Goal: Check status: Check status

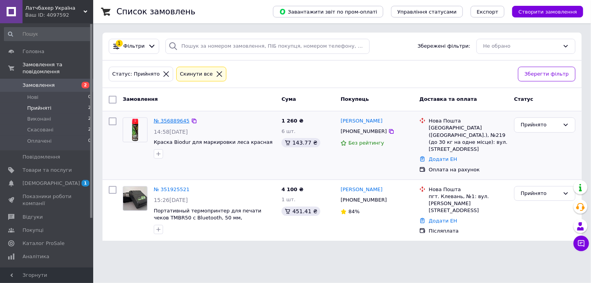
click at [170, 123] on link "№ 356889645" at bounding box center [172, 121] width 36 height 6
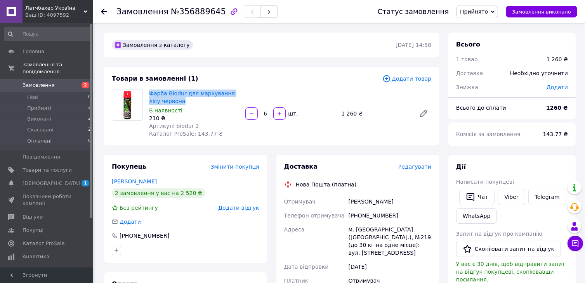
drag, startPoint x: 184, startPoint y: 100, endPoint x: 146, endPoint y: 94, distance: 38.0
click at [146, 94] on div "Фарба Biodur для маркування лісу червона В наявності 210 ₴ Артикул: biodur 2 Ка…" at bounding box center [194, 113] width 96 height 51
copy link "Фарба Biodur для маркування лісу червона"
click at [237, 131] on div "Фарба Biodur для маркування лісу червона В наявності 210 ₴ Артикул: biodur 2 Ка…" at bounding box center [194, 113] width 96 height 51
drag, startPoint x: 172, startPoint y: 12, endPoint x: 210, endPoint y: 10, distance: 38.1
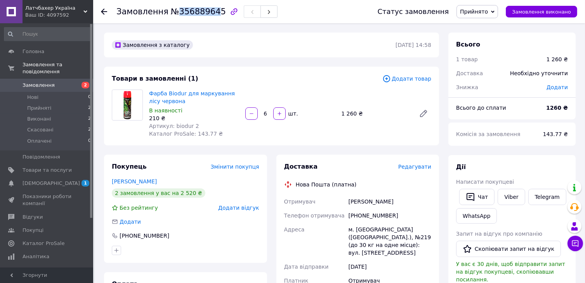
click at [210, 10] on span "№356889645" at bounding box center [198, 11] width 55 height 9
drag, startPoint x: 116, startPoint y: 9, endPoint x: 212, endPoint y: 13, distance: 96.7
click at [213, 13] on div "Замовлення №356889645 Статус замовлення Прийнято Виконано Скасовано Оплачено За…" at bounding box center [339, 11] width 476 height 23
drag, startPoint x: 212, startPoint y: 11, endPoint x: 109, endPoint y: 3, distance: 103.1
click at [109, 3] on div "Замовлення №356889645 Статус замовлення Прийнято Виконано Скасовано Оплачено За…" at bounding box center [339, 11] width 476 height 23
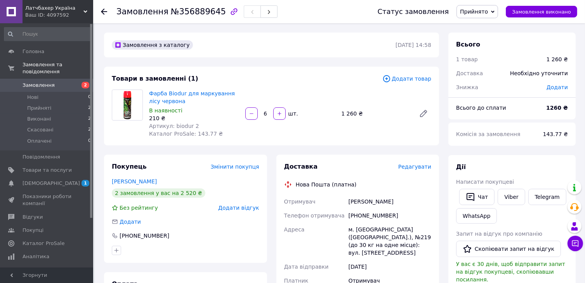
drag, startPoint x: 195, startPoint y: 11, endPoint x: 329, endPoint y: 15, distance: 133.9
click at [362, 9] on div "Замовлення №356889645" at bounding box center [239, 11] width 246 height 23
click at [43, 105] on span "Прийняті" at bounding box center [39, 108] width 24 height 7
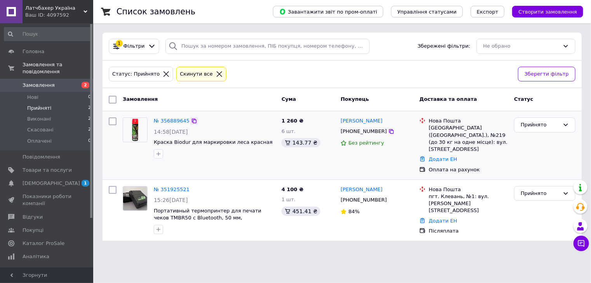
click at [192, 121] on icon at bounding box center [194, 121] width 5 height 5
click at [562, 123] on div "Прийнято" at bounding box center [544, 125] width 61 height 15
click at [562, 123] on div "Прийнято Виконано Скасовано Оплачено" at bounding box center [544, 125] width 61 height 15
